Goal: Task Accomplishment & Management: Manage account settings

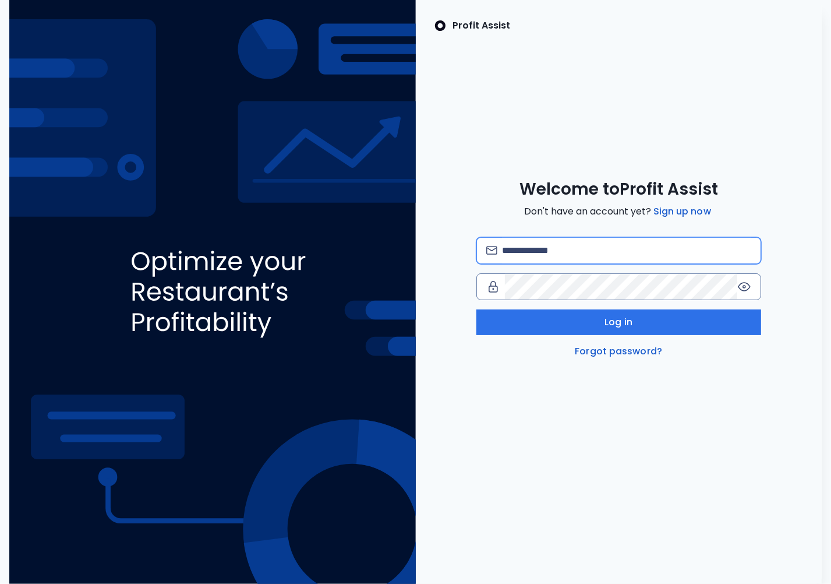
click at [583, 249] on input "email" at bounding box center [626, 251] width 249 height 26
type input "**********"
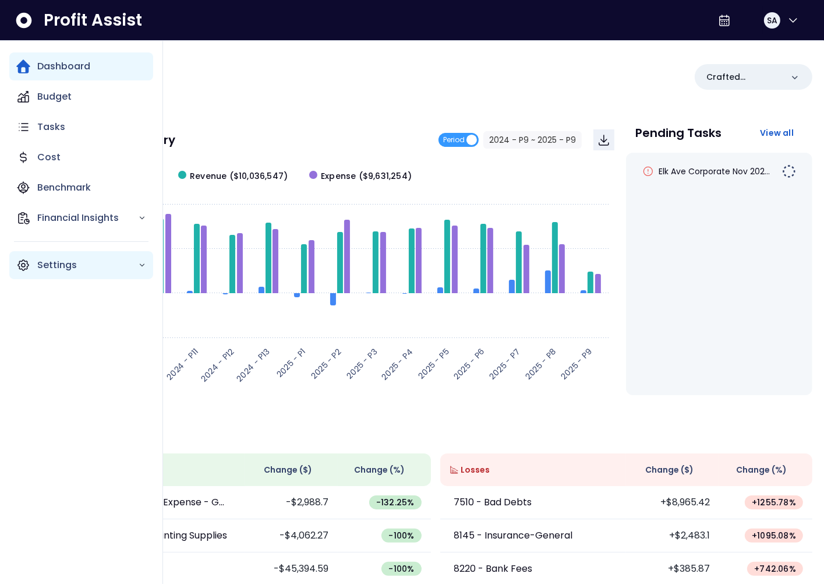
click at [23, 263] on icon "Main navigation" at bounding box center [23, 265] width 14 height 14
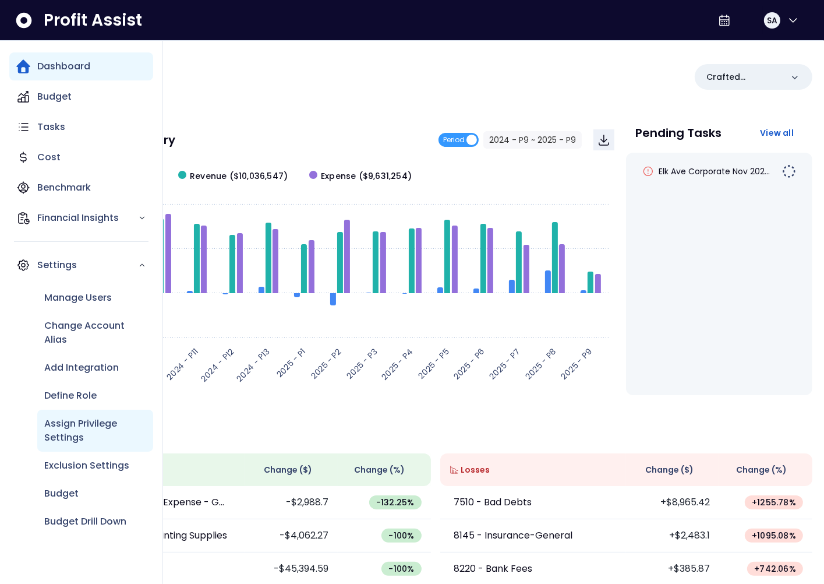
click at [89, 419] on p "Assign Privilege Settings" at bounding box center [95, 430] width 102 height 28
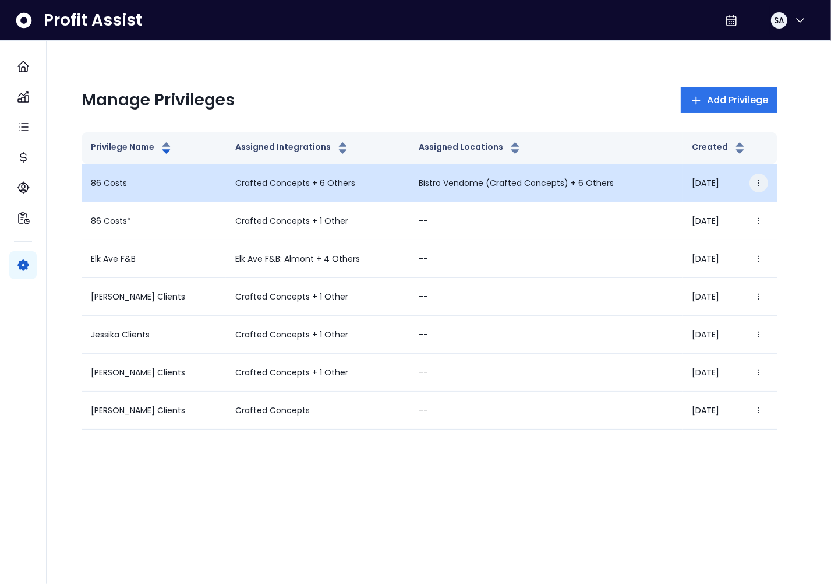
click at [760, 182] on icon "button" at bounding box center [759, 183] width 8 height 8
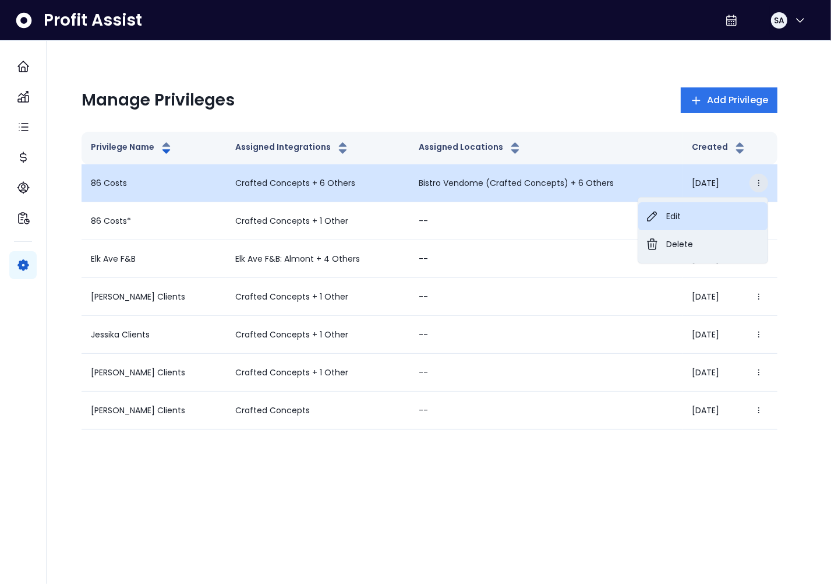
click at [715, 209] on button "Edit" at bounding box center [702, 216] width 129 height 28
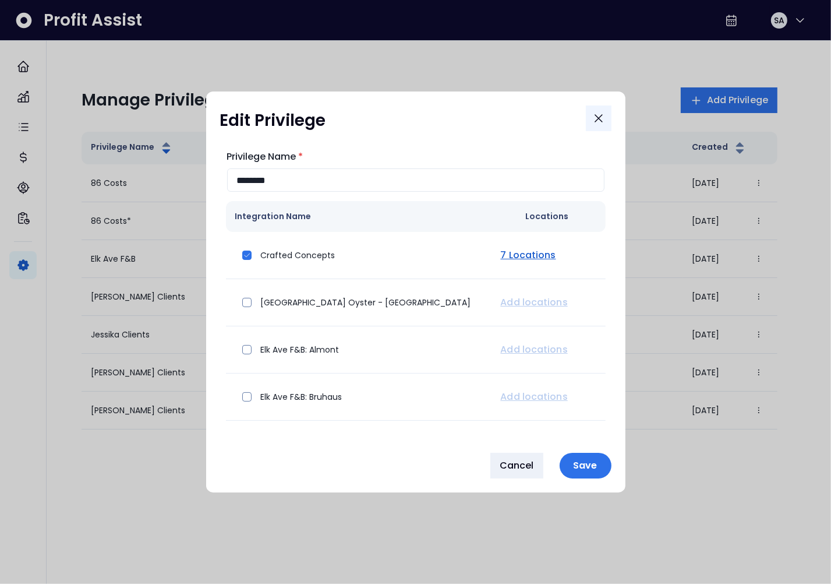
click at [601, 119] on icon "Close" at bounding box center [599, 118] width 14 height 14
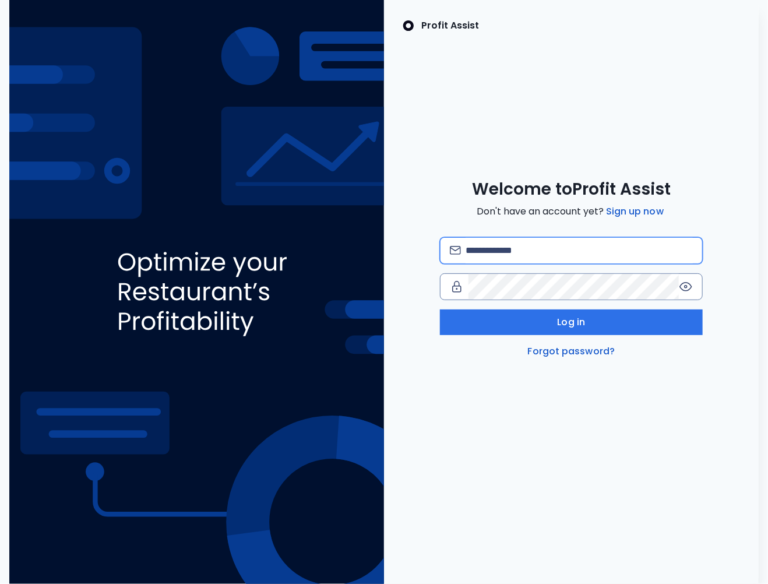
click at [504, 240] on input "email" at bounding box center [578, 251] width 227 height 26
type input "**********"
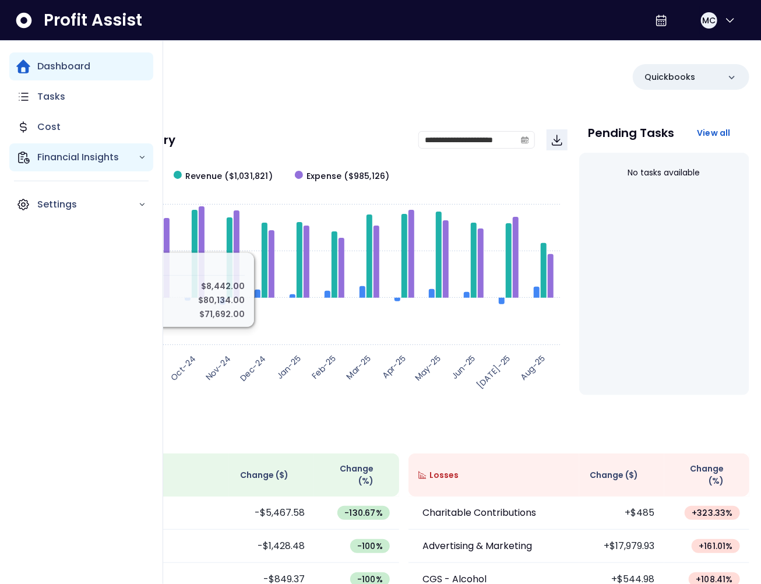
click at [24, 158] on icon "Main navigation" at bounding box center [23, 157] width 14 height 14
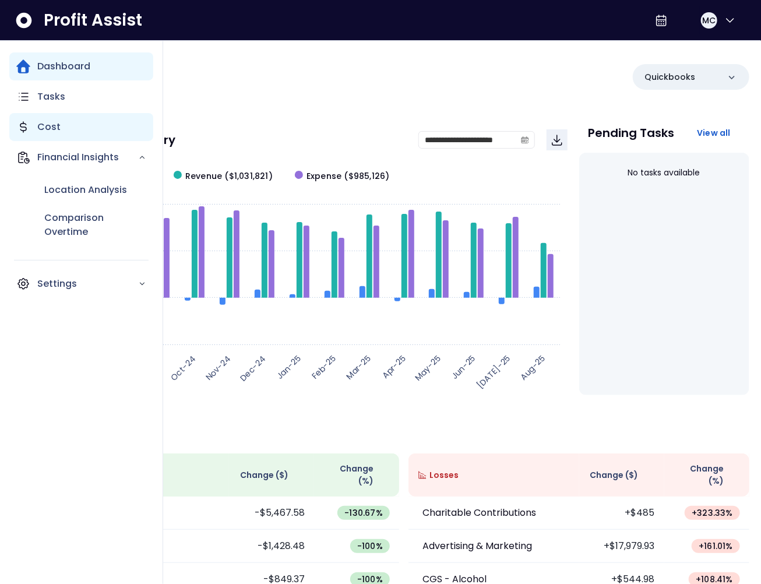
click at [81, 132] on div "Cost" at bounding box center [81, 127] width 144 height 28
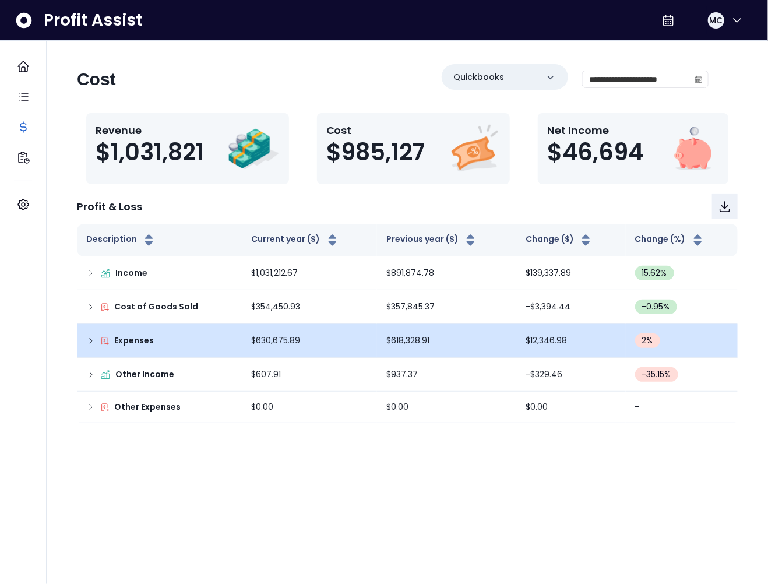
click at [90, 333] on td "Expenses" at bounding box center [159, 341] width 165 height 34
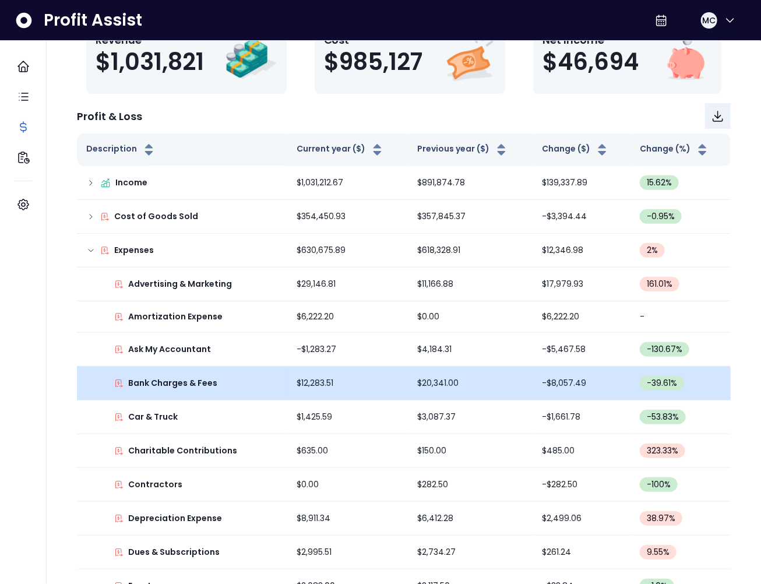
scroll to position [91, 0]
click at [176, 383] on p "Bank Charges & Fees" at bounding box center [172, 382] width 89 height 12
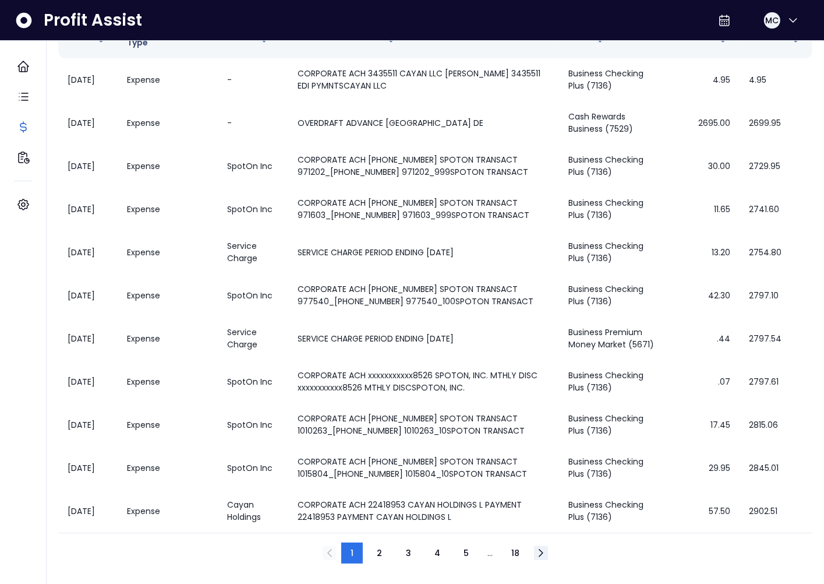
scroll to position [0, 0]
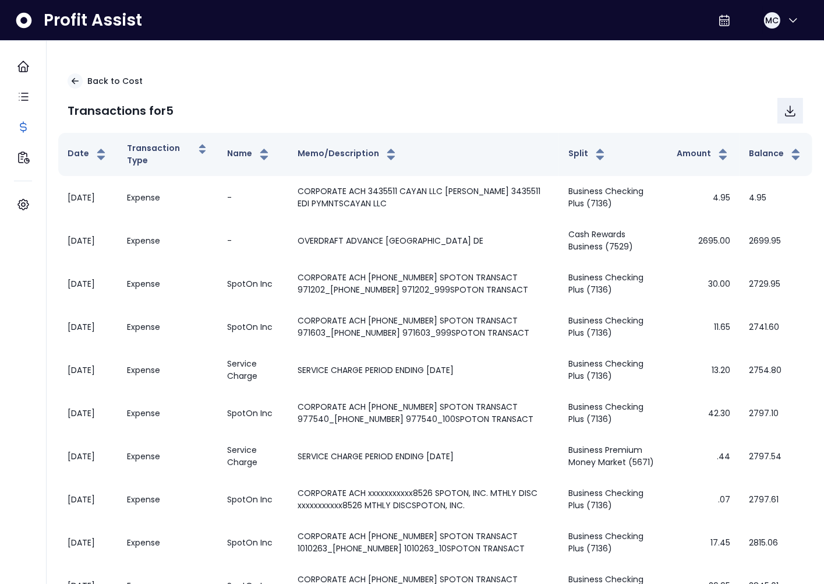
click at [97, 89] on div "Back to Cost Transactions for 5" at bounding box center [435, 98] width 754 height 69
click at [101, 84] on p "Back to Cost" at bounding box center [114, 81] width 55 height 12
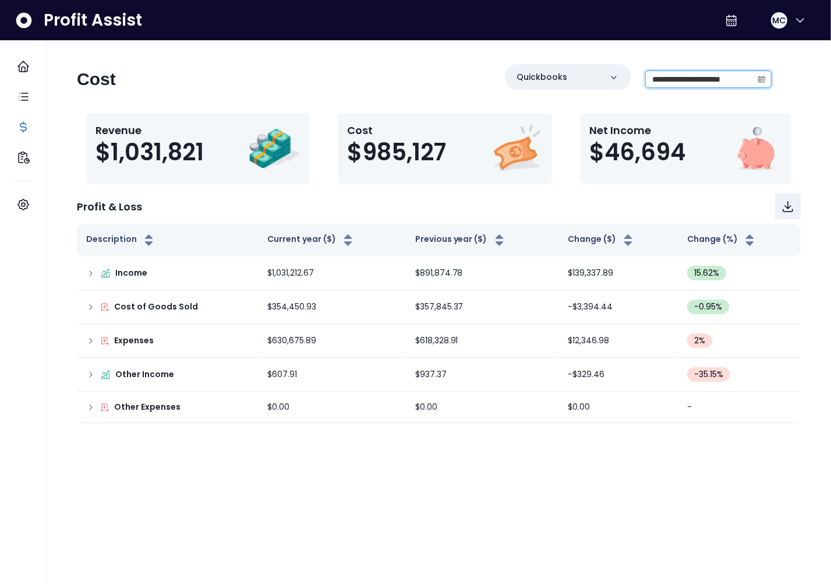
click at [733, 86] on input "**********" at bounding box center [699, 79] width 107 height 16
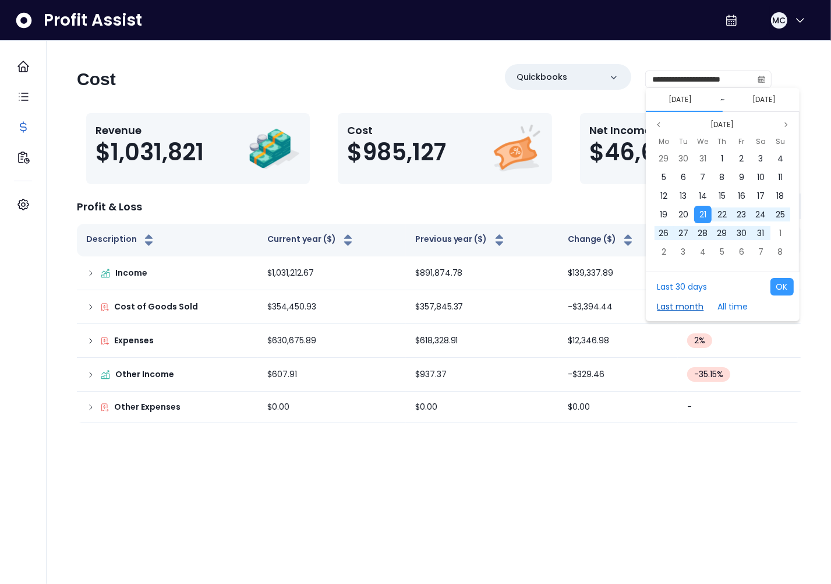
click at [687, 303] on button "Last month" at bounding box center [681, 306] width 58 height 17
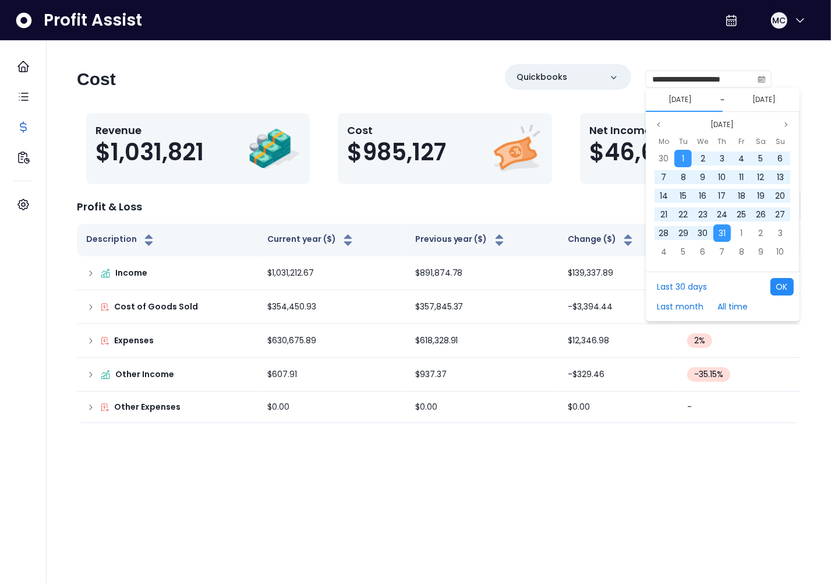
click at [767, 286] on button "OK" at bounding box center [782, 286] width 23 height 17
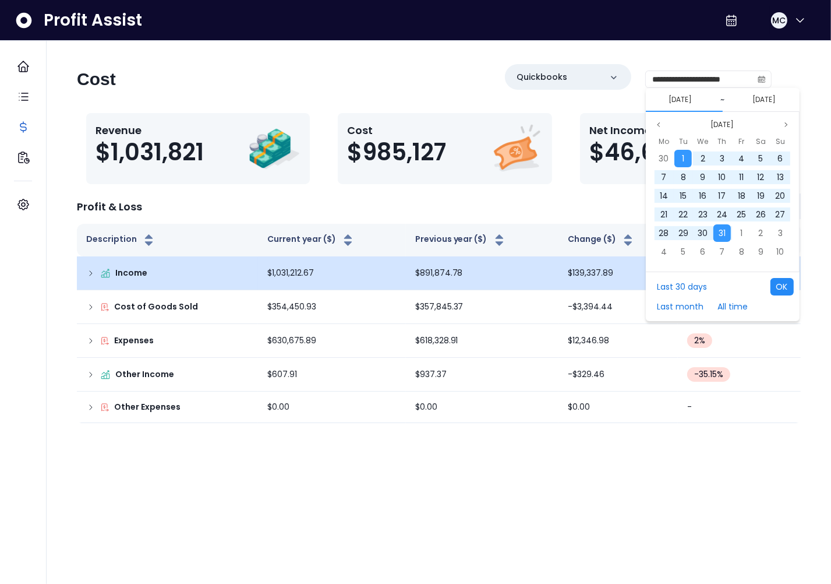
type input "**********"
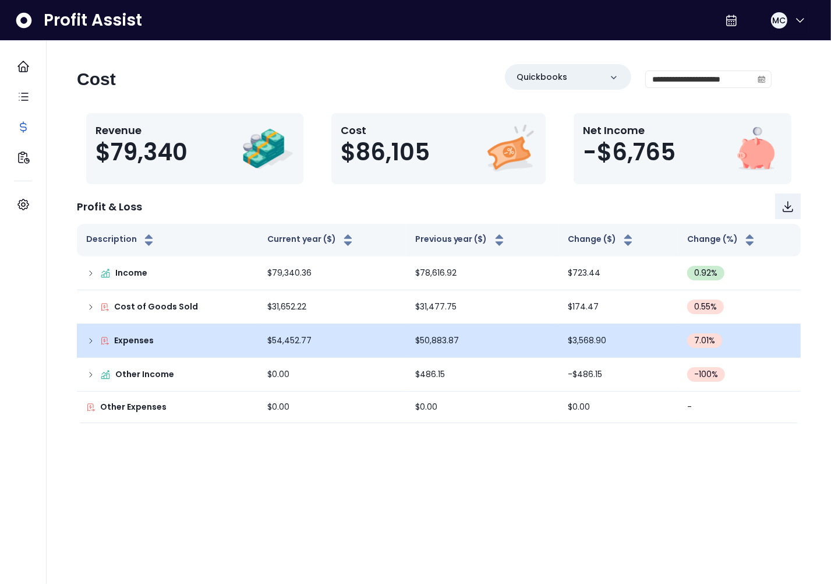
click at [90, 342] on icon at bounding box center [90, 340] width 9 height 9
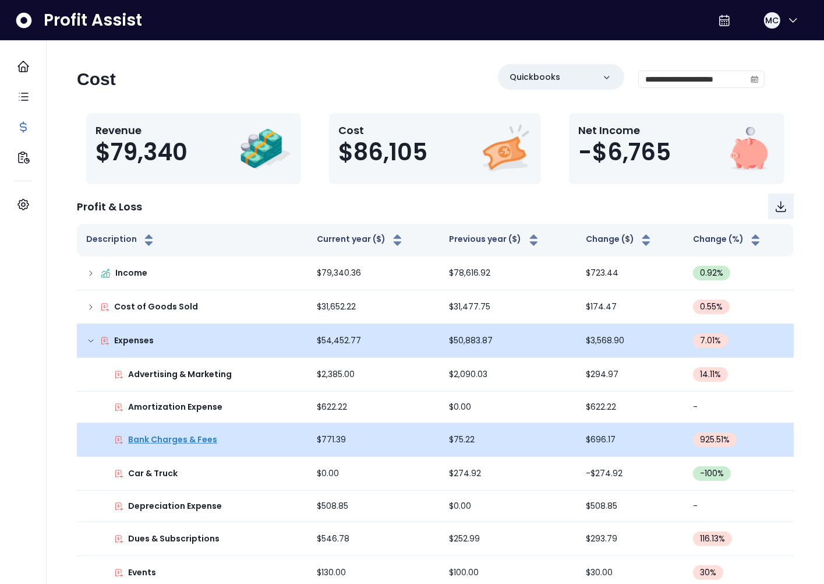
click at [181, 444] on p "Bank Charges & Fees" at bounding box center [172, 439] width 89 height 12
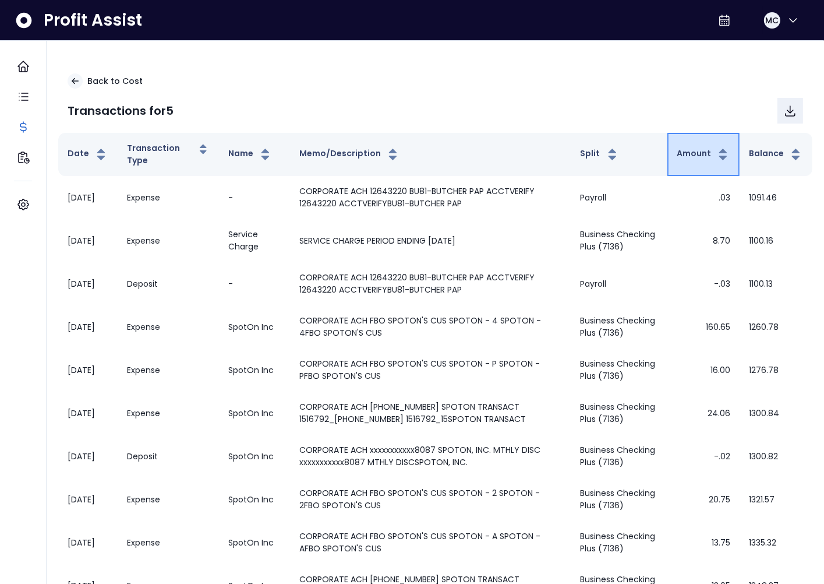
click at [685, 153] on button "Amount" at bounding box center [704, 154] width 54 height 14
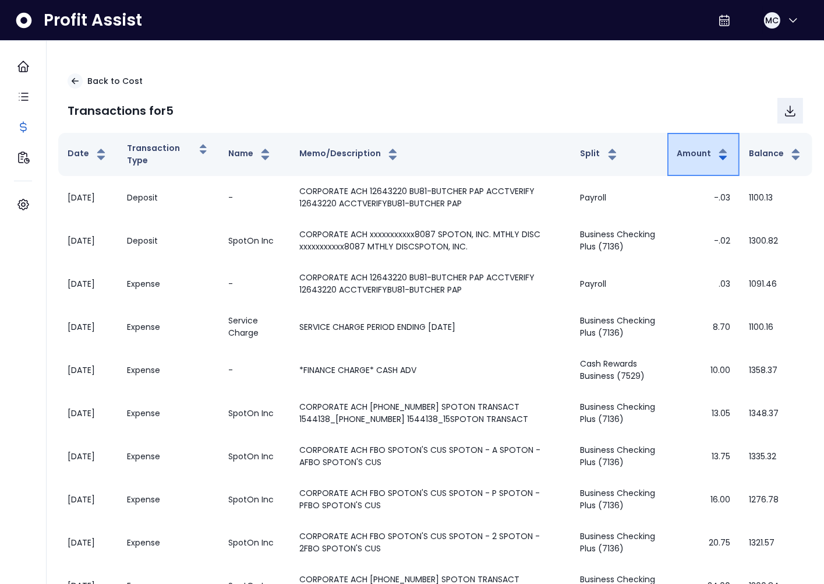
click at [685, 153] on button "Amount" at bounding box center [704, 154] width 54 height 14
